Goal: Find contact information: Find contact information

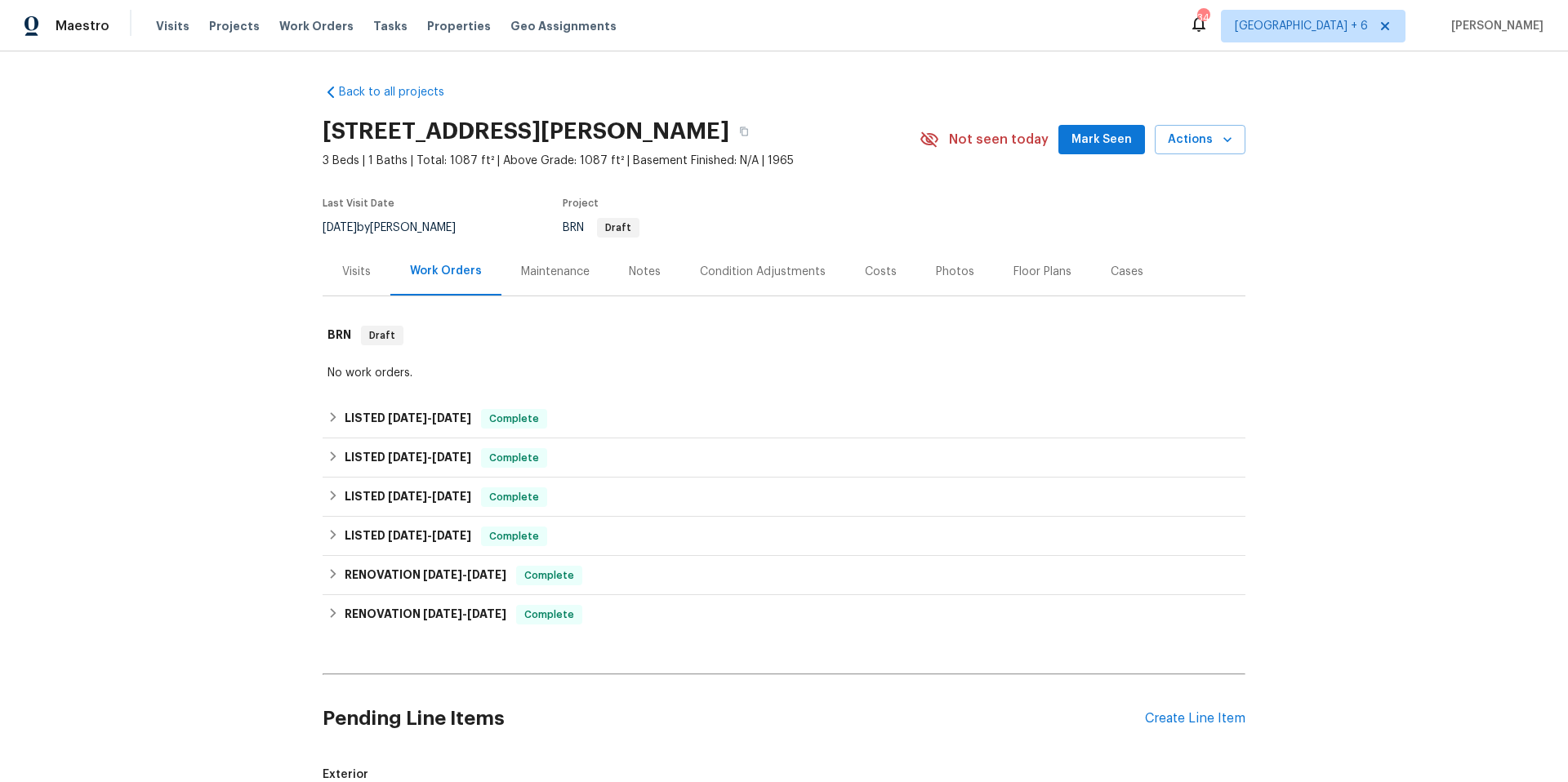
click at [304, 28] on span "Work Orders" at bounding box center [317, 26] width 75 height 17
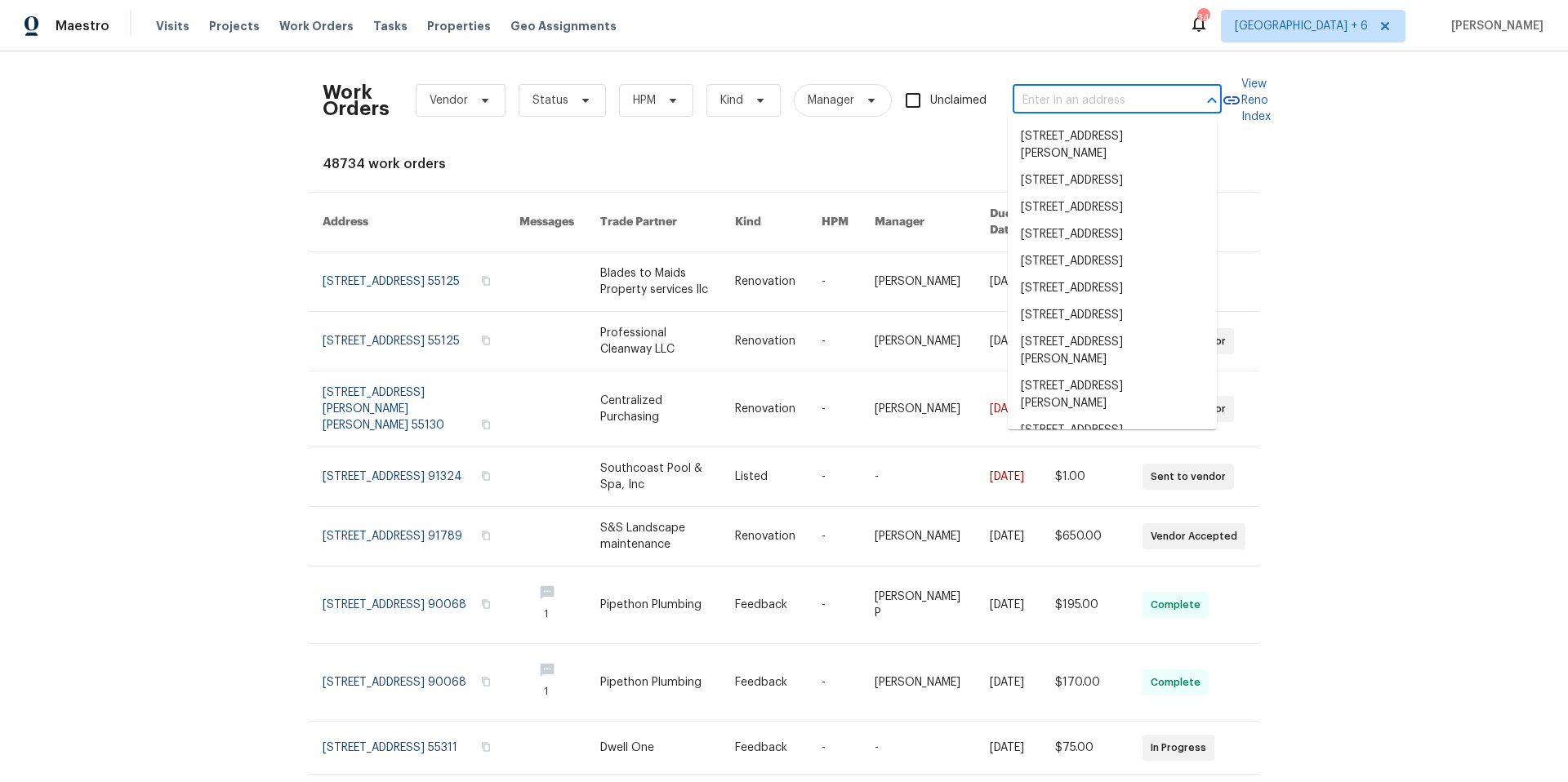
click at [1045, 100] on input "text" at bounding box center [1093, 101] width 163 height 25
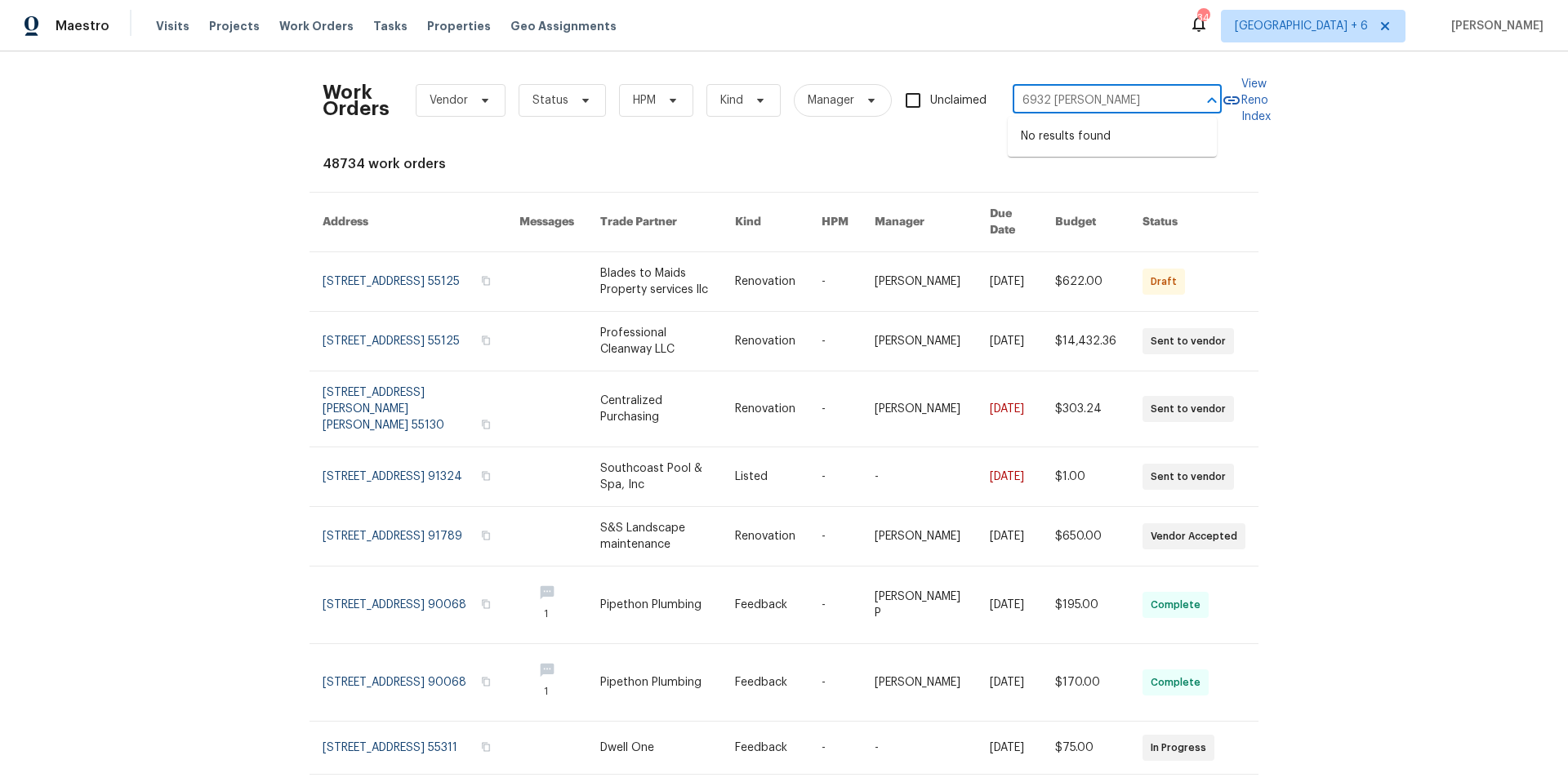
type input "6932 [PERSON_NAME]"
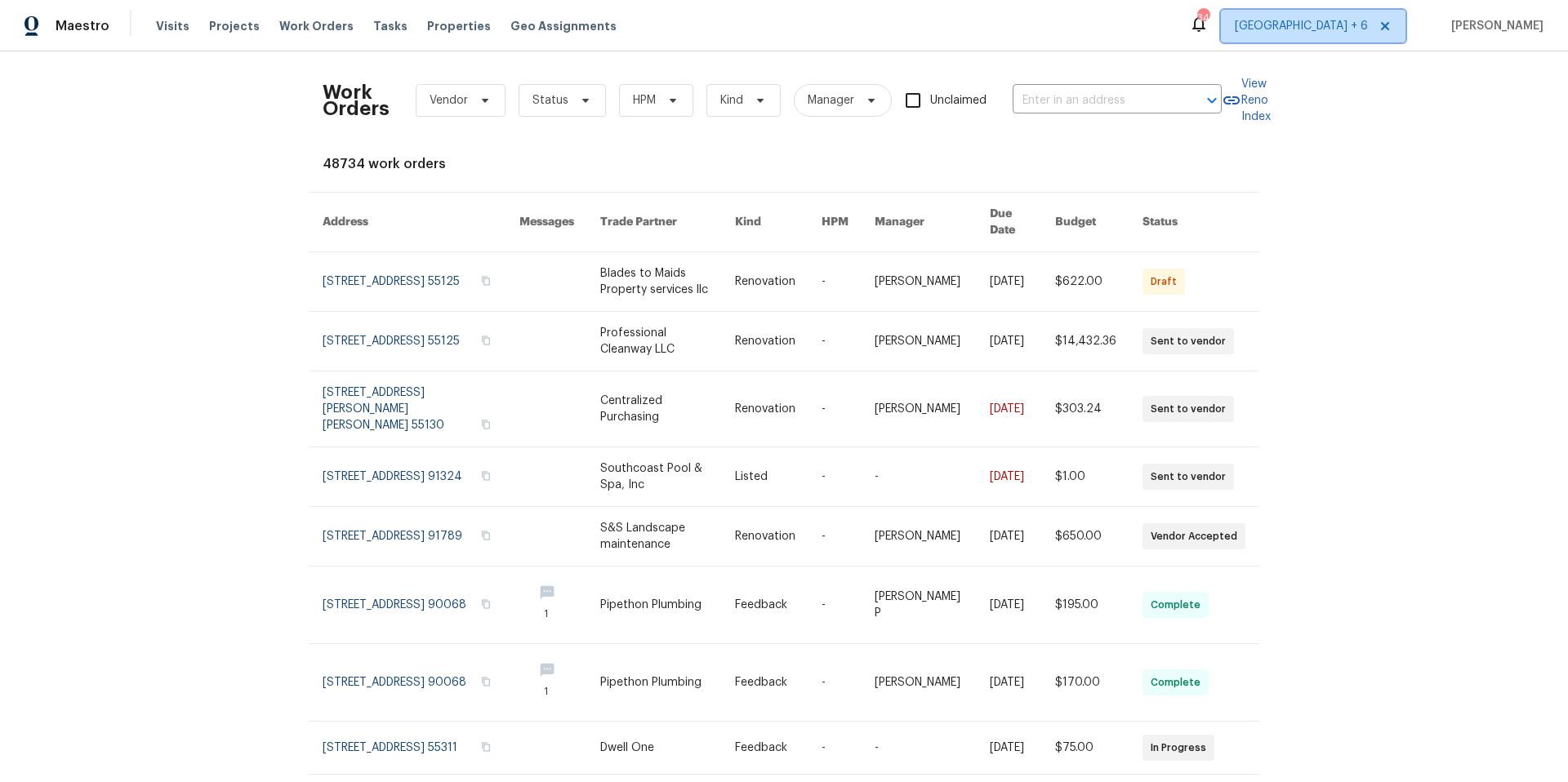
click at [1315, 33] on span "[GEOGRAPHIC_DATA] + 6" at bounding box center [1301, 26] width 133 height 17
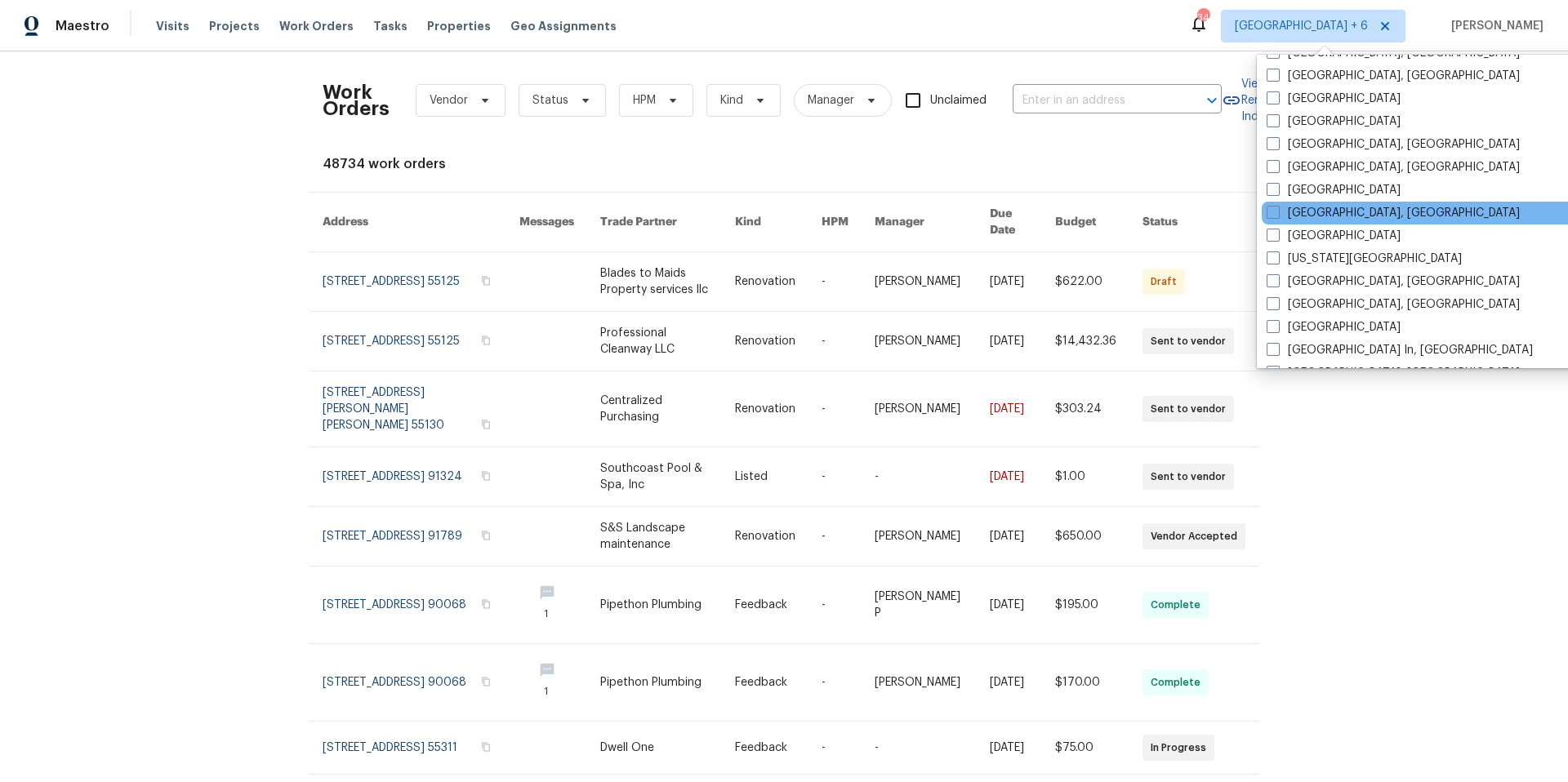
scroll to position [1064, 0]
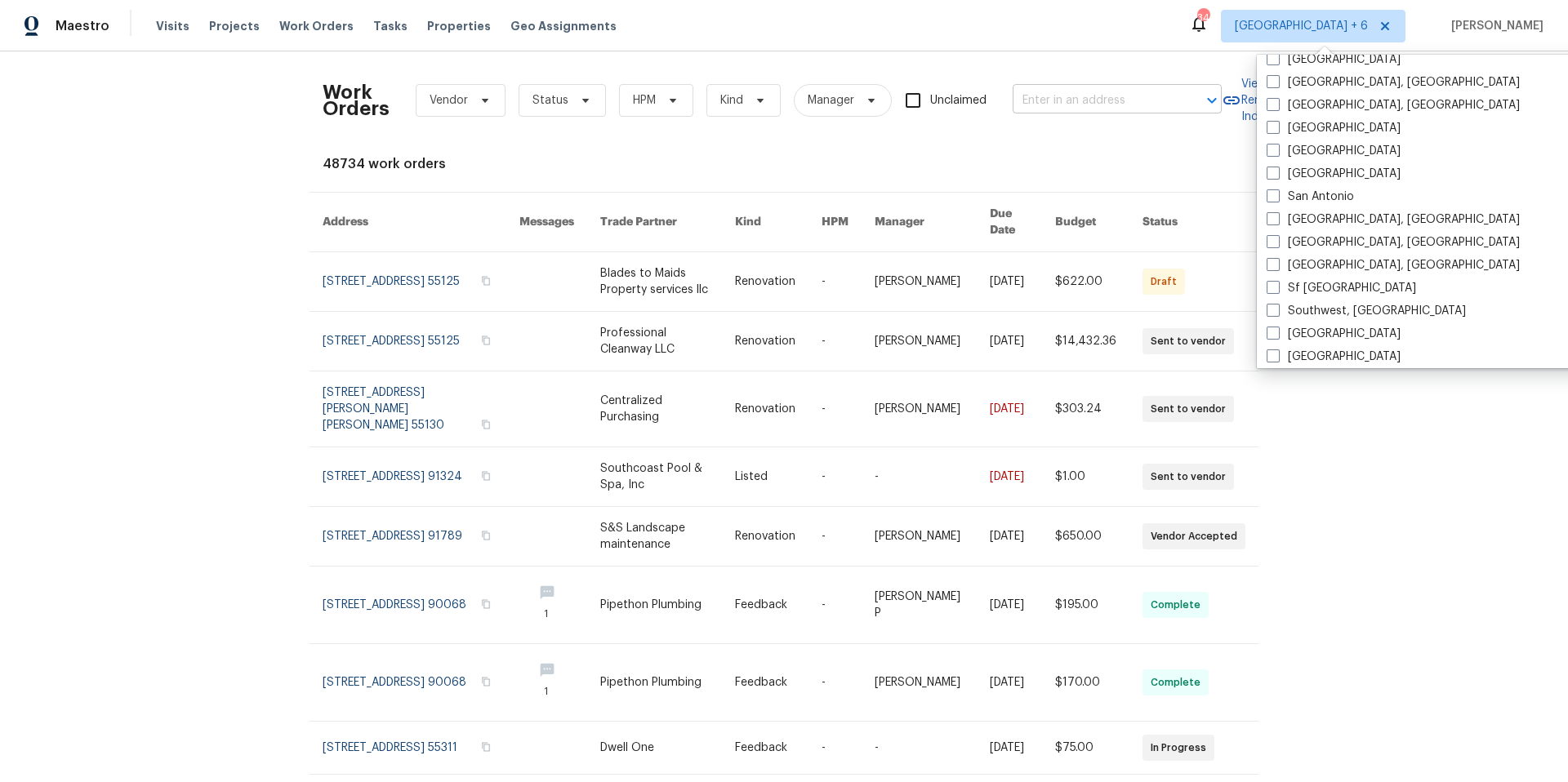
click at [1038, 110] on input "text" at bounding box center [1093, 101] width 163 height 25
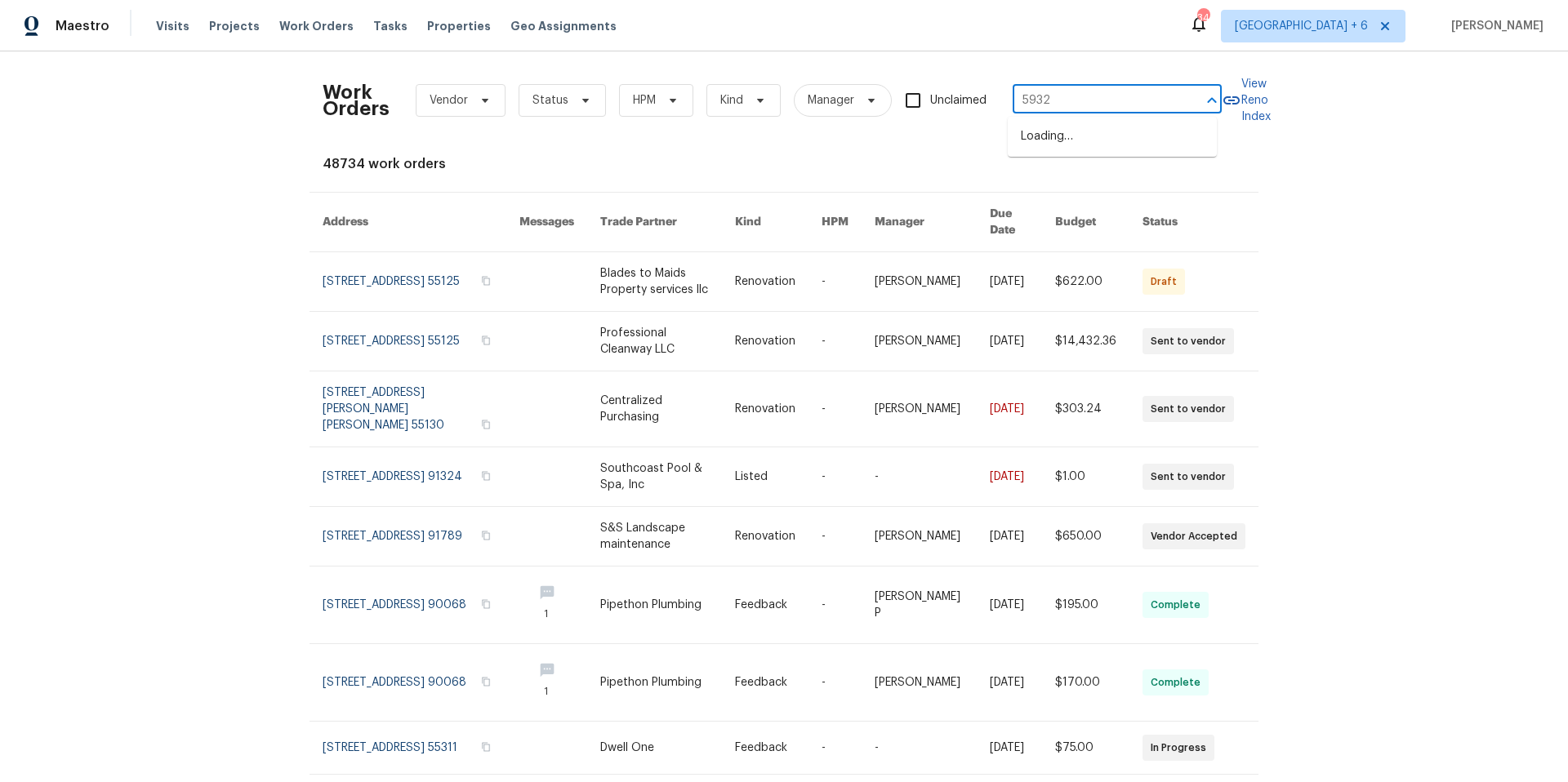
type input "5932"
click at [1089, 204] on li "[STREET_ADDRESS]" at bounding box center [1112, 190] width 209 height 27
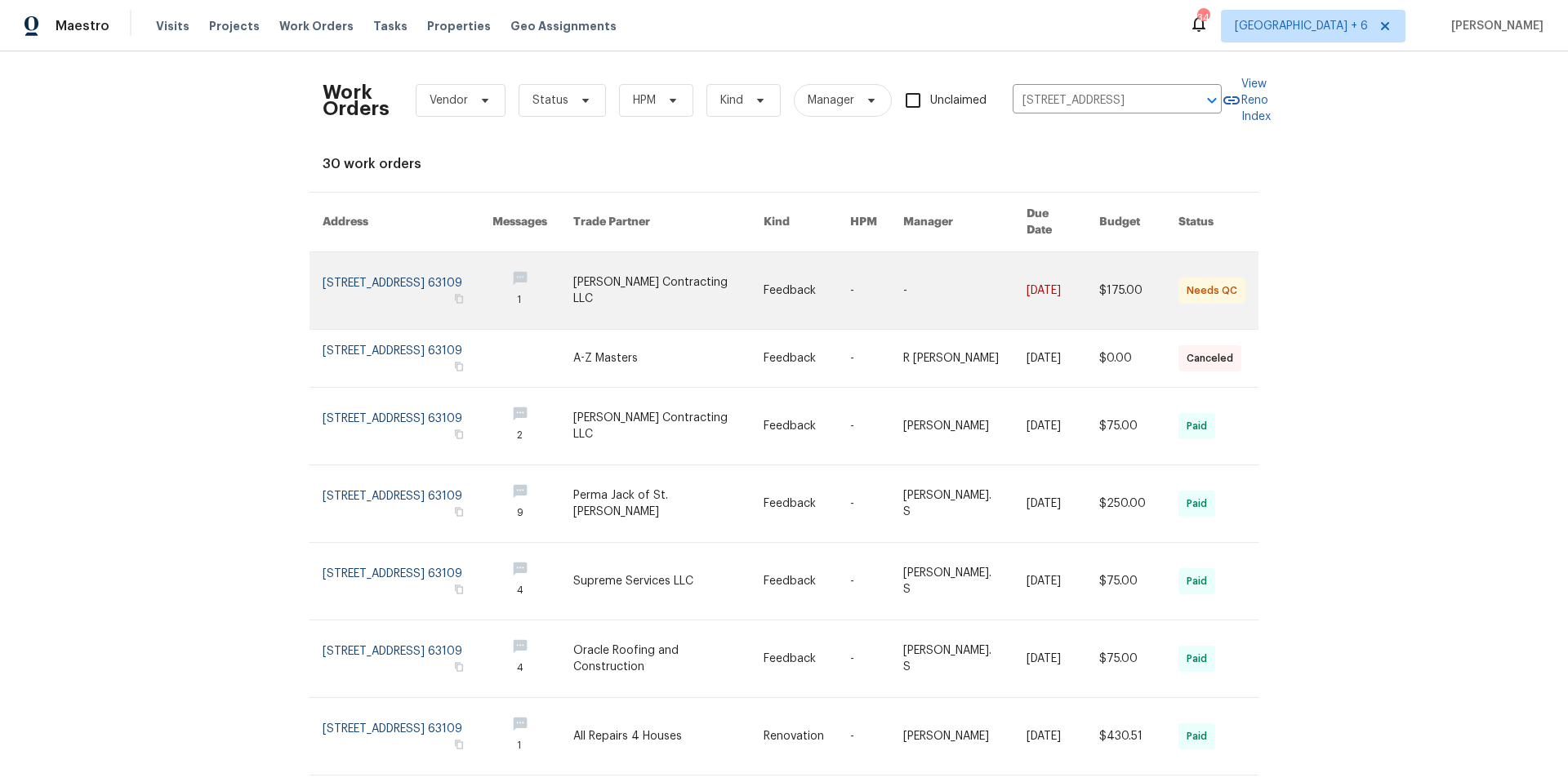
click at [363, 278] on link at bounding box center [407, 291] width 170 height 76
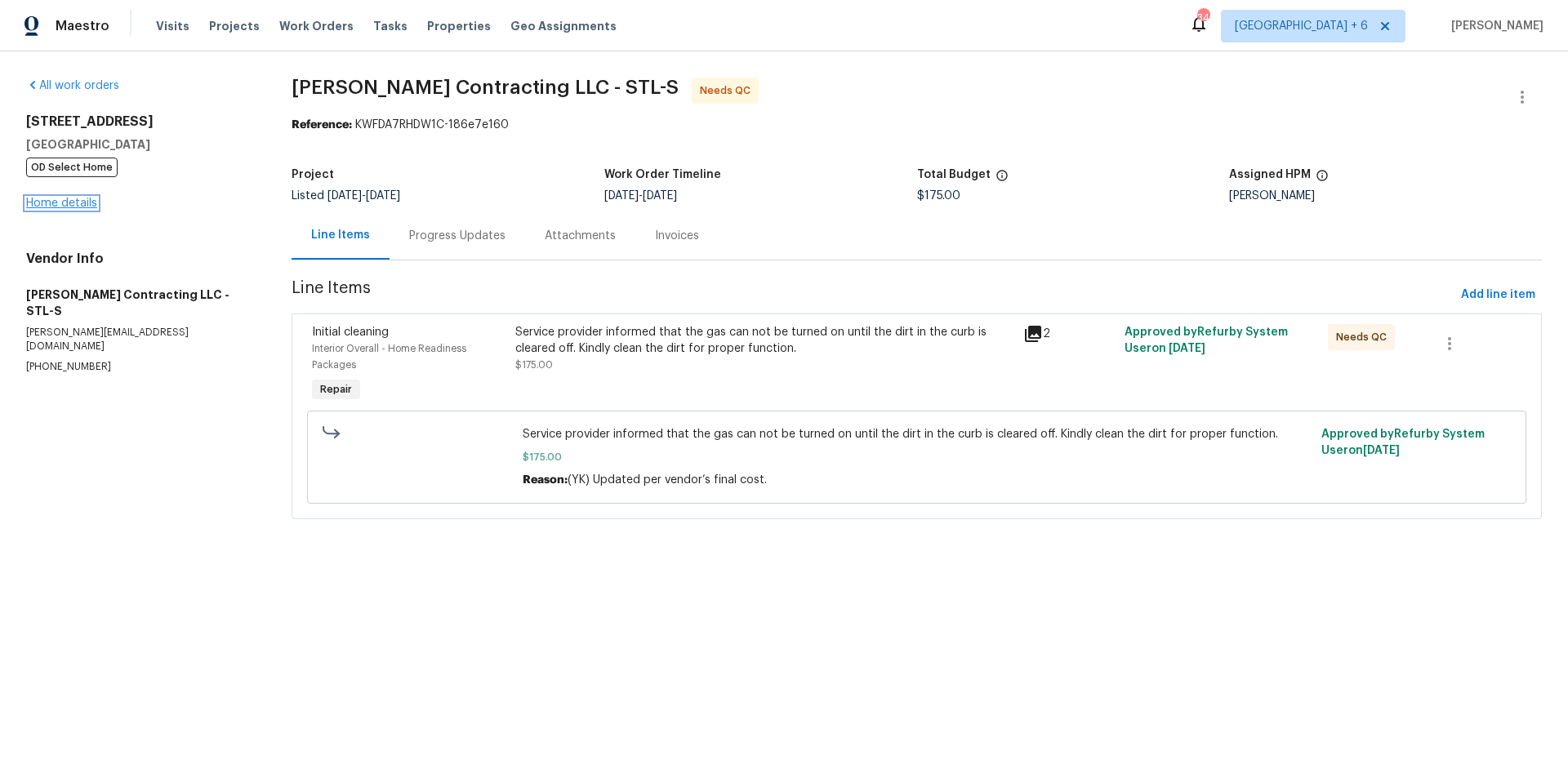
click at [80, 203] on link "Home details" at bounding box center [62, 203] width 71 height 11
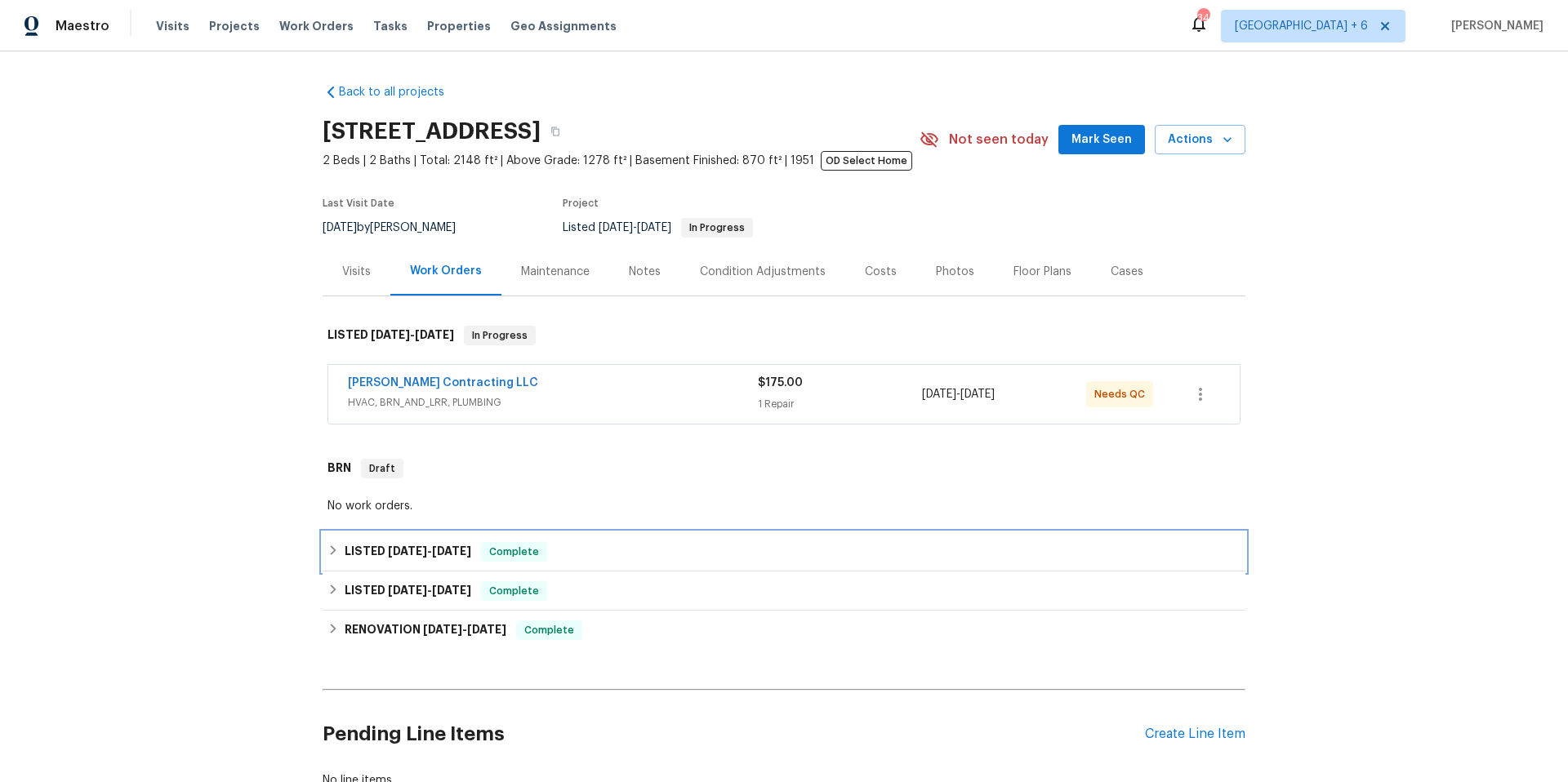
click at [328, 551] on icon at bounding box center [333, 550] width 11 height 11
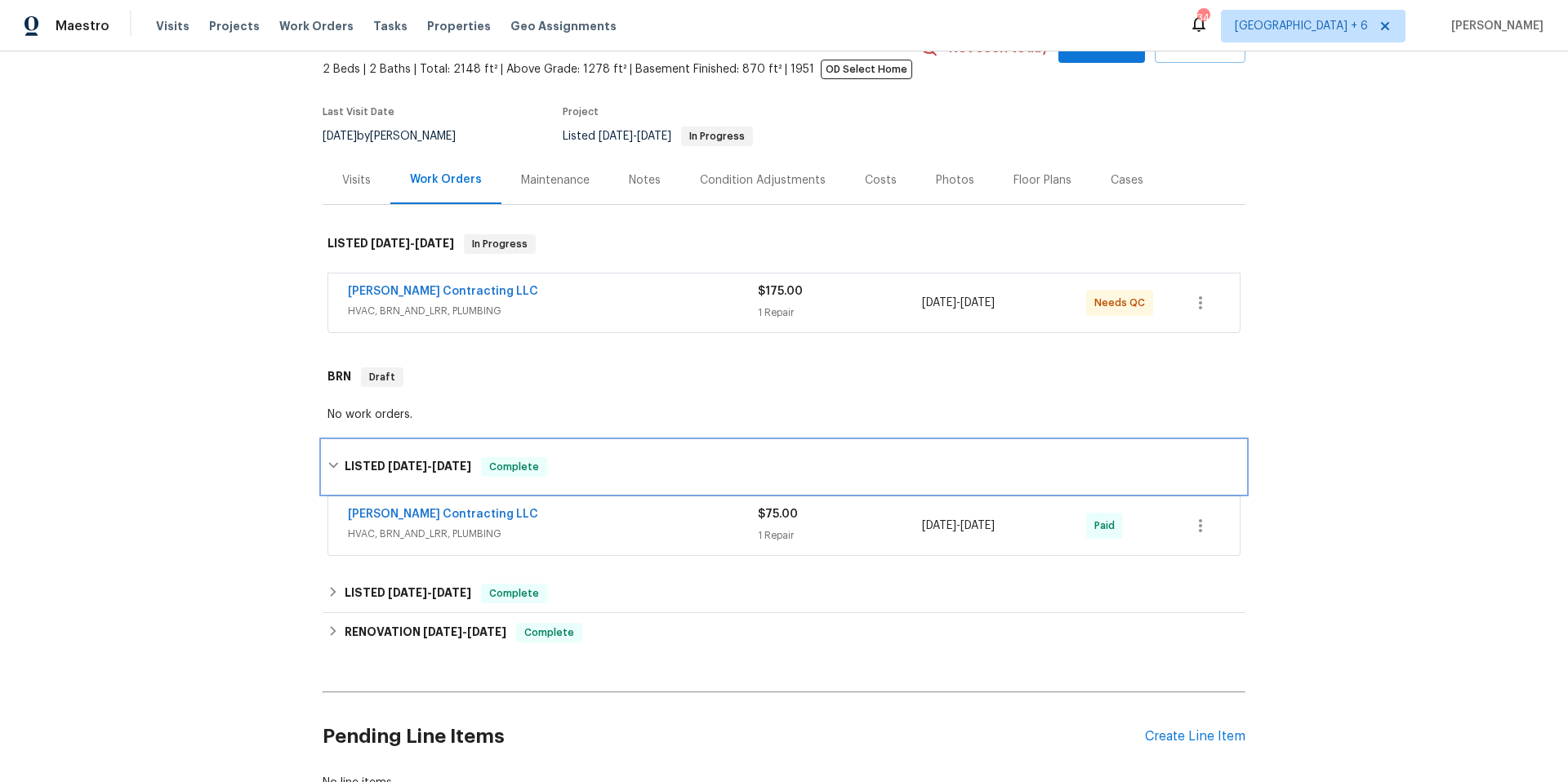
scroll to position [108, 0]
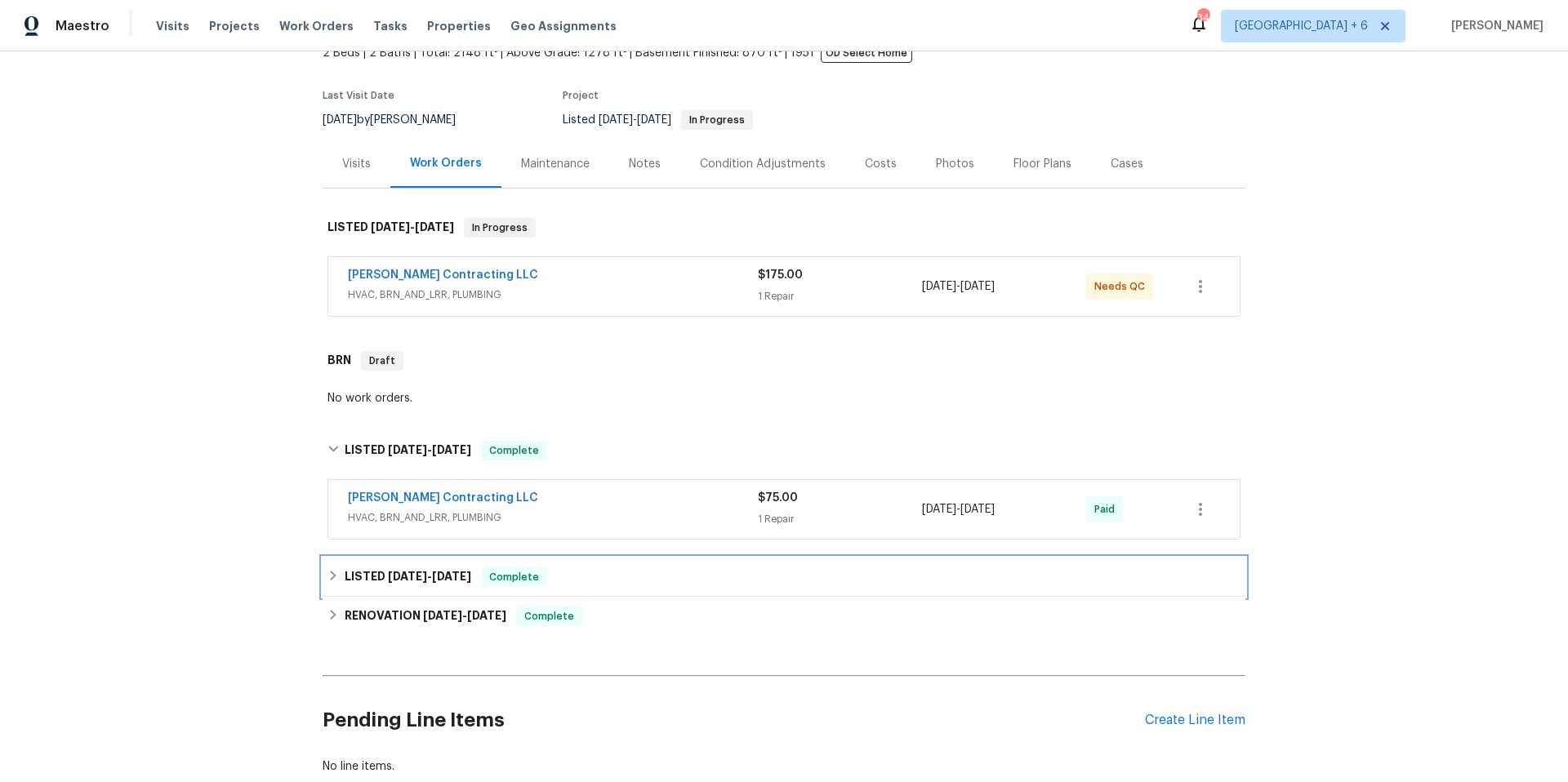
click at [323, 570] on div "LISTED [DATE] - [DATE] Complete" at bounding box center [784, 577] width 923 height 39
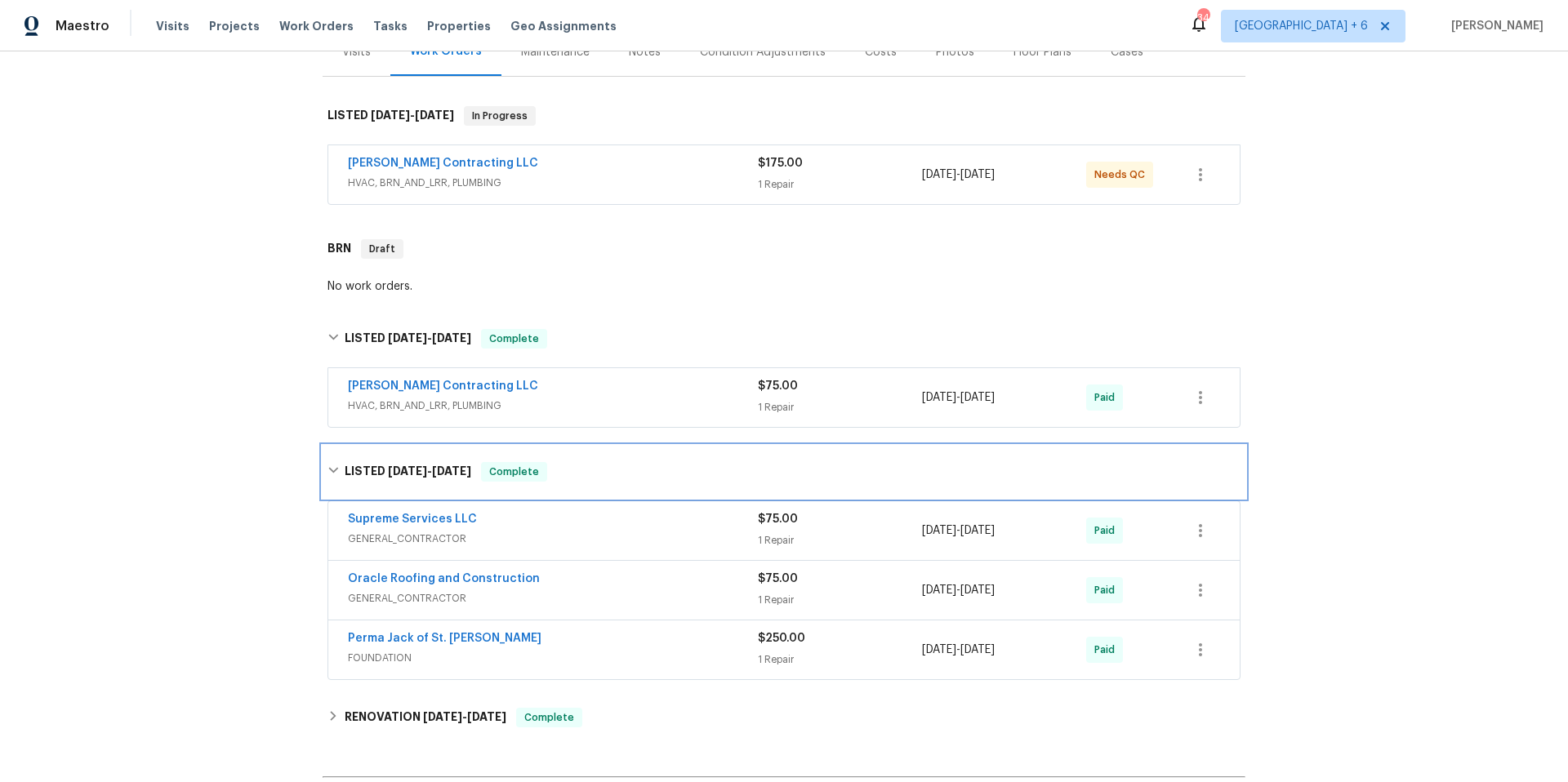
scroll to position [229, 0]
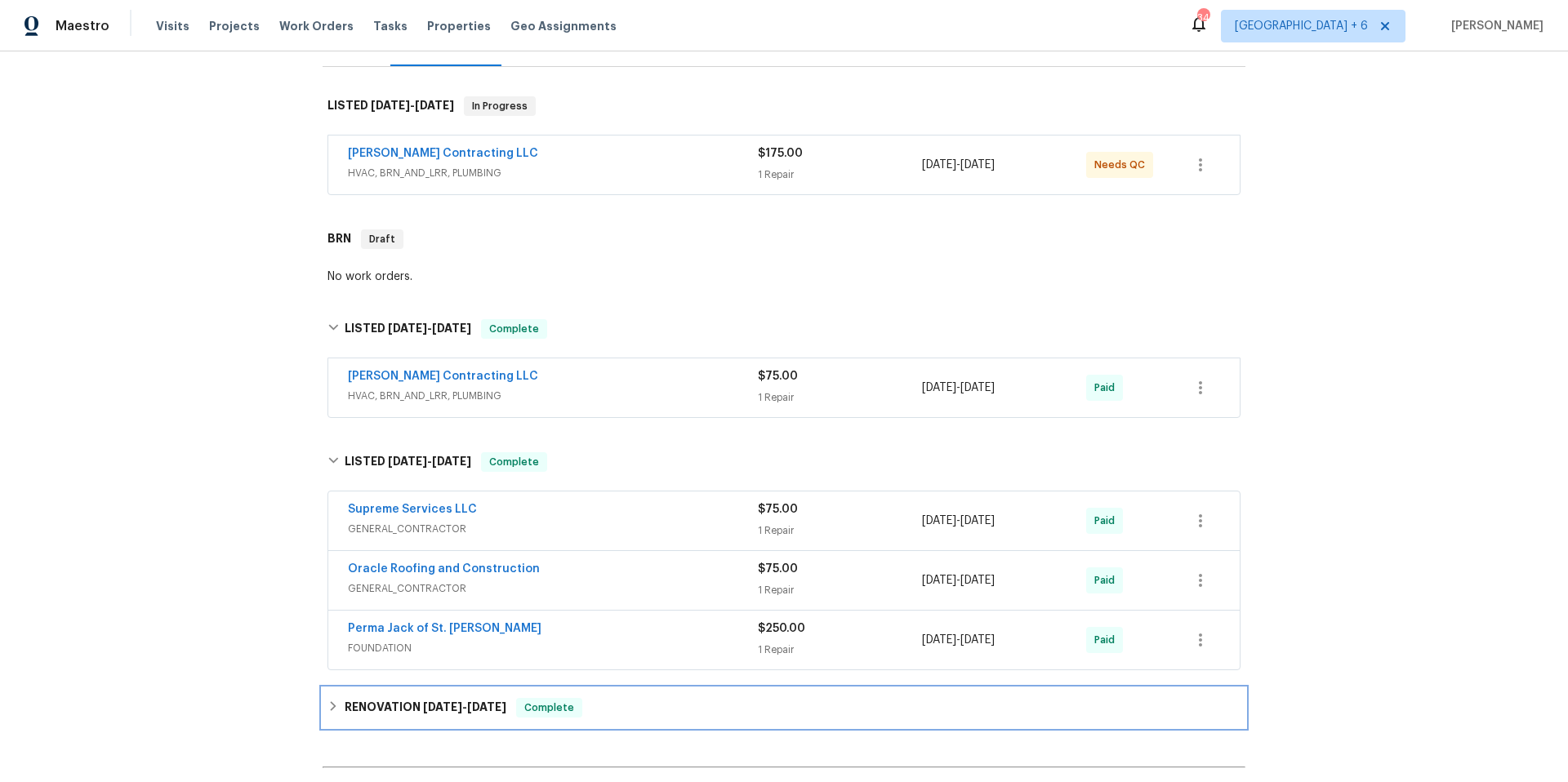
click at [323, 711] on div "RENOVATION [DATE] - [DATE] Complete" at bounding box center [784, 708] width 923 height 39
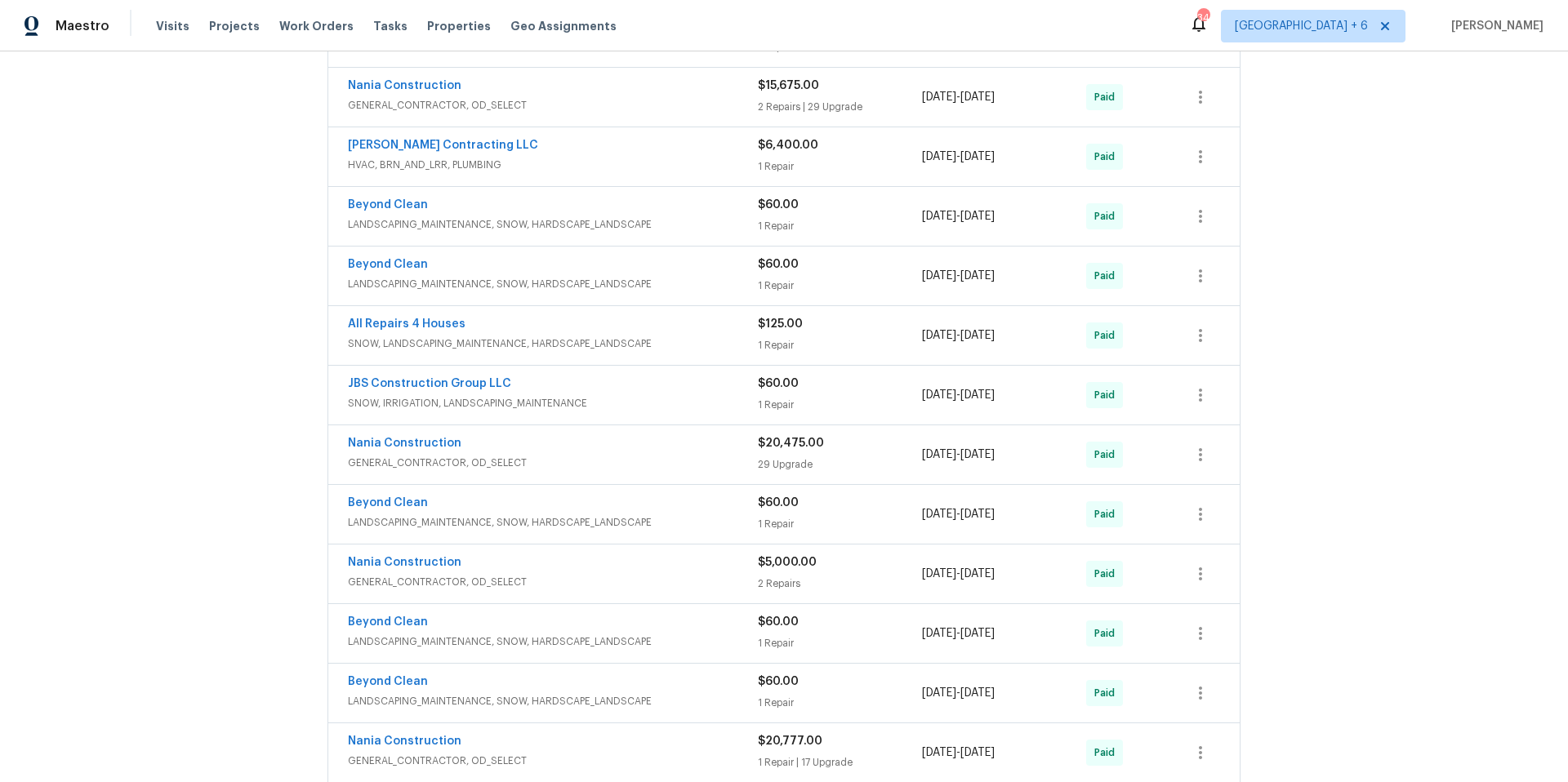
scroll to position [1198, 0]
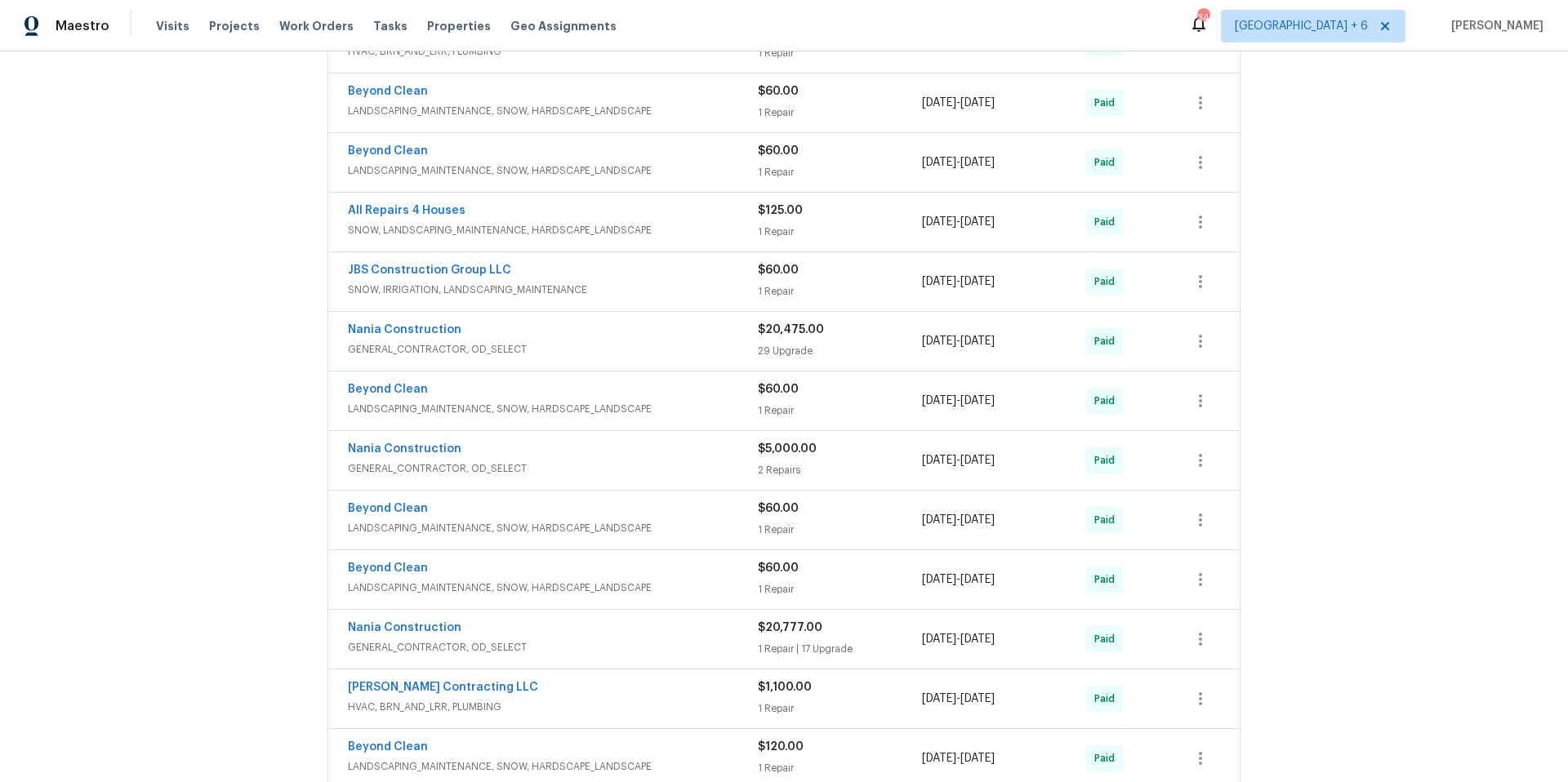
click at [455, 466] on span "GENERAL_CONTRACTOR, OD_SELECT" at bounding box center [553, 469] width 410 height 17
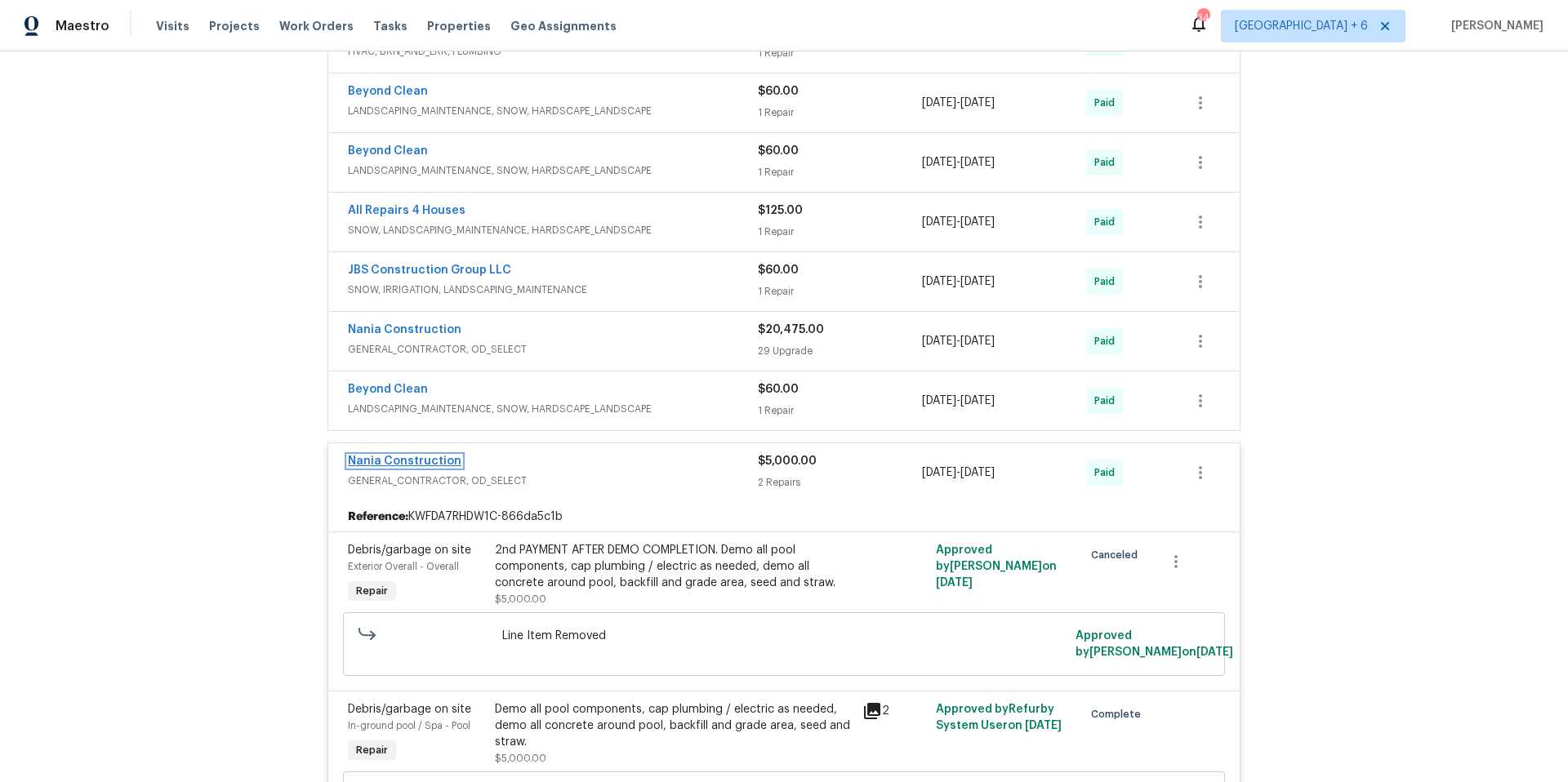
click at [431, 458] on link "Nania Construction" at bounding box center [405, 461] width 114 height 11
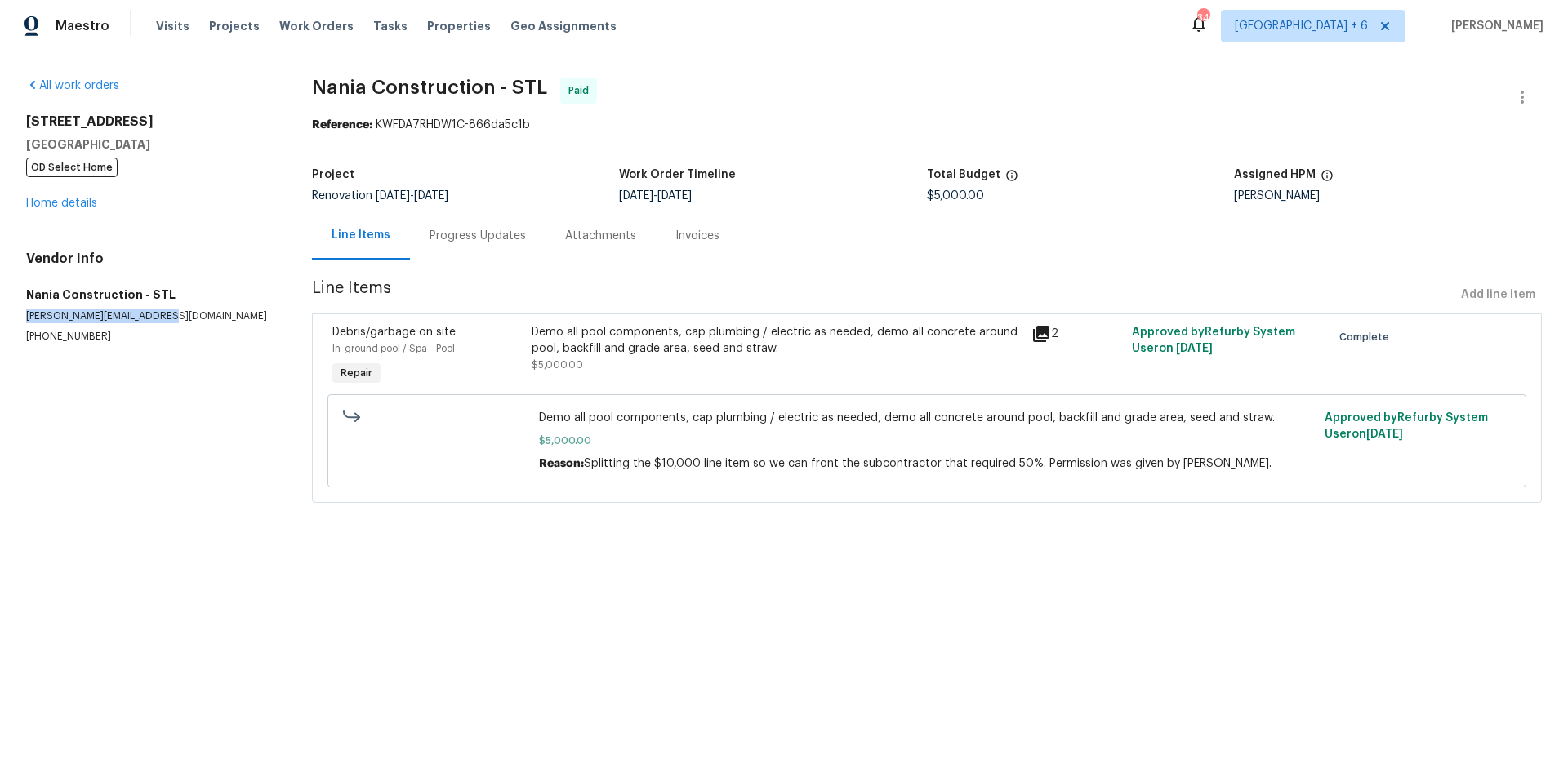
drag, startPoint x: 28, startPoint y: 315, endPoint x: 190, endPoint y: 314, distance: 162.0
click at [190, 314] on p "[PERSON_NAME][EMAIL_ADDRESS][DOMAIN_NAME]" at bounding box center [149, 316] width 247 height 14
drag, startPoint x: 26, startPoint y: 118, endPoint x: 203, endPoint y: 141, distance: 178.5
click at [203, 141] on div "[STREET_ADDRESS] OD Select Home" at bounding box center [149, 144] width 247 height 62
copy div "[STREET_ADDRESS]"
